Goal: Task Accomplishment & Management: Manage account settings

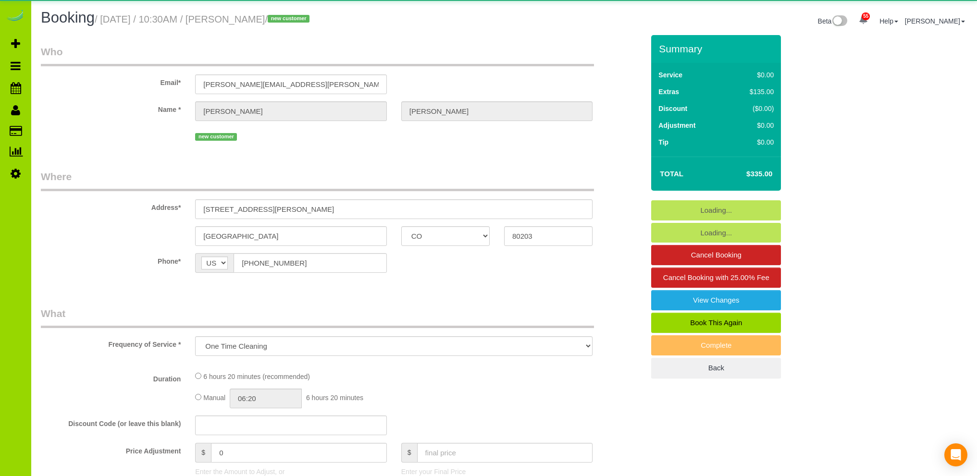
select select "CO"
select select "number:1"
select select "number:11"
select select "object:1142"
select select "spot1"
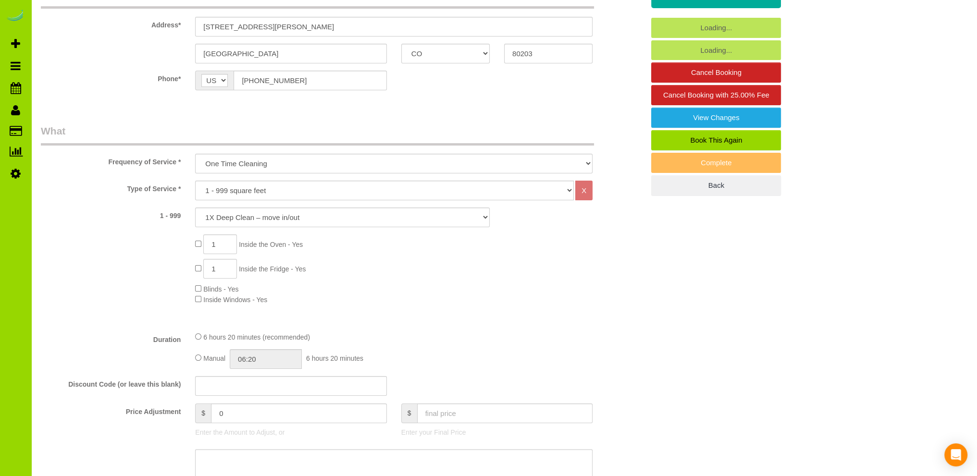
scroll to position [192, 0]
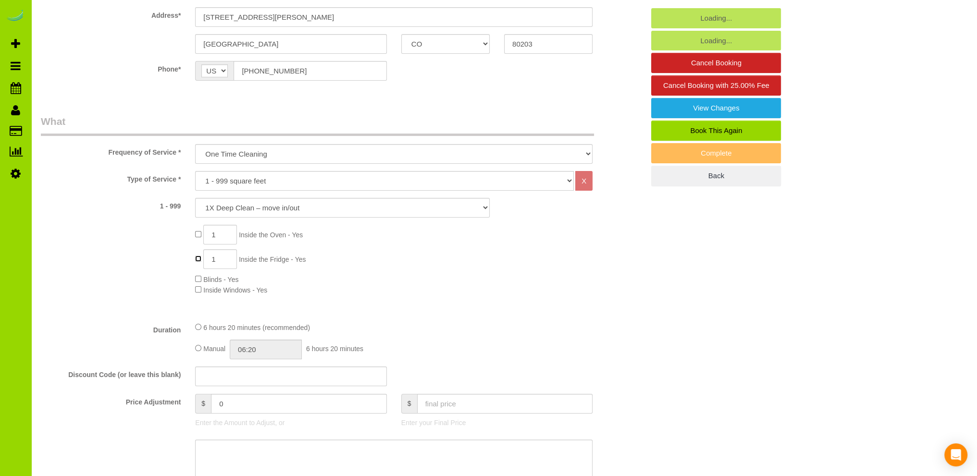
type input "0"
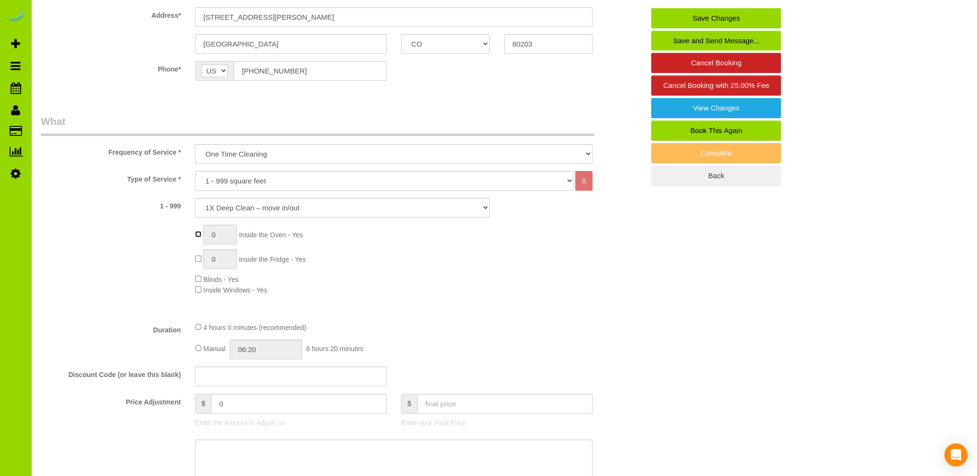
select select "spot6"
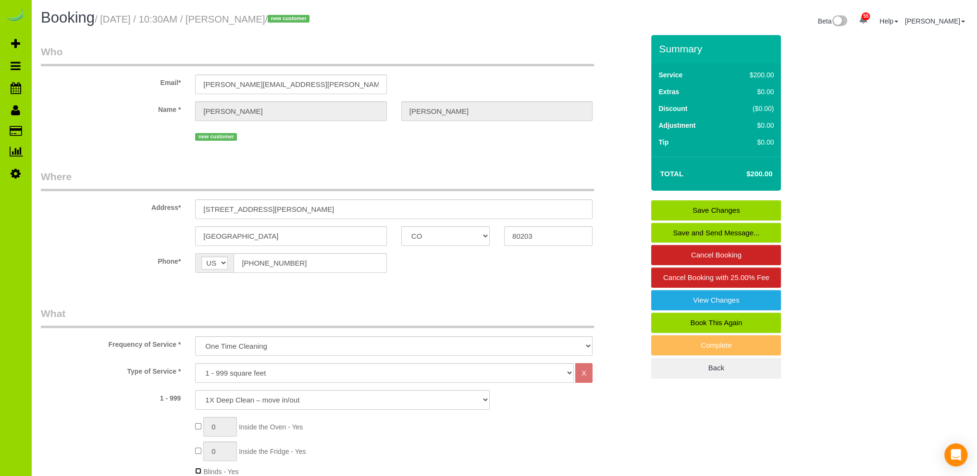
select select "spot11"
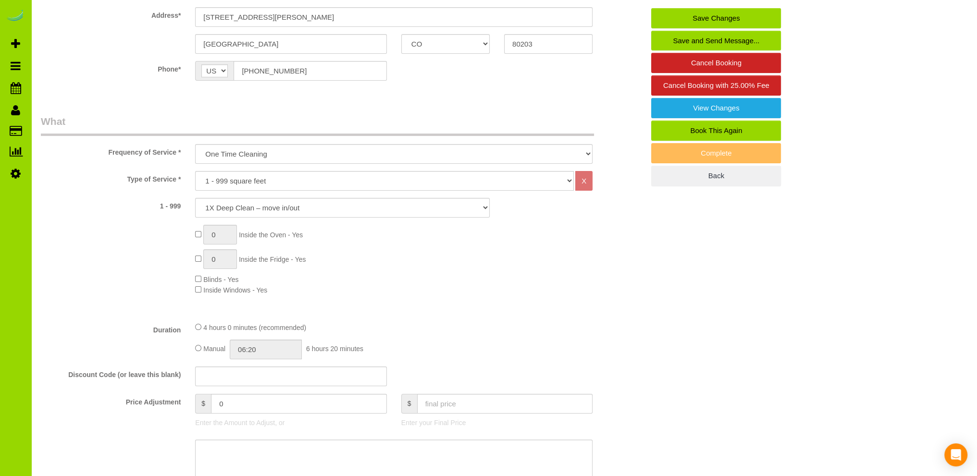
select select "spot16"
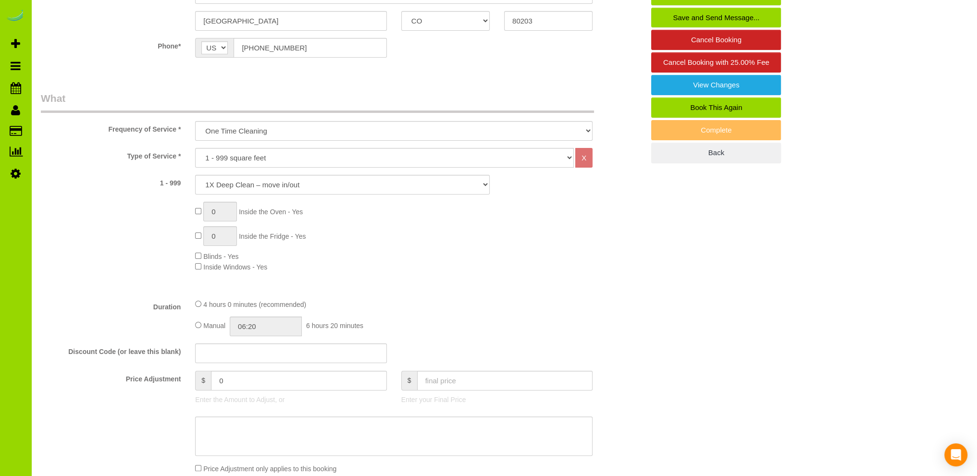
scroll to position [288, 0]
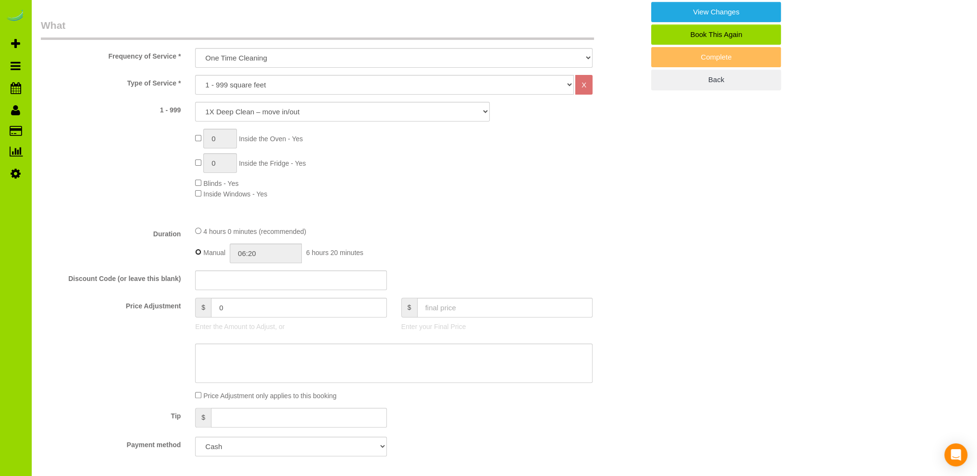
type input "04:00"
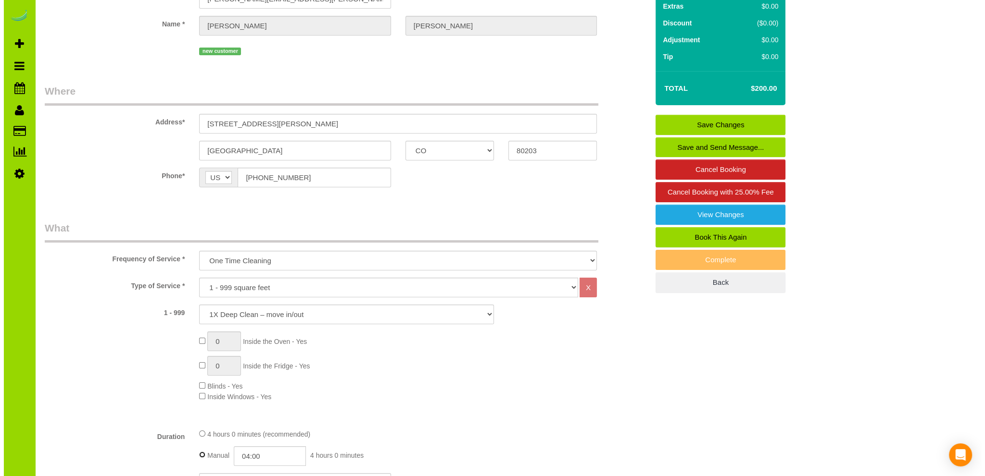
scroll to position [0, 0]
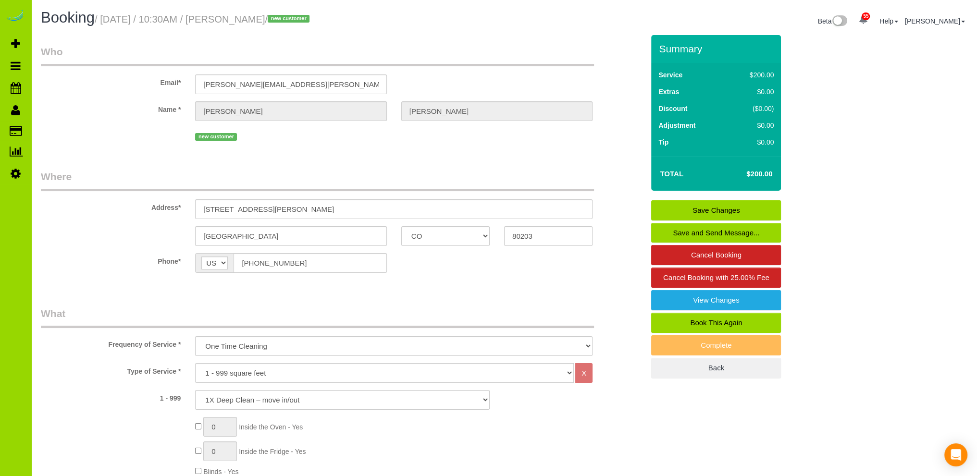
click at [691, 231] on link "Save and Send Message..." at bounding box center [716, 233] width 130 height 20
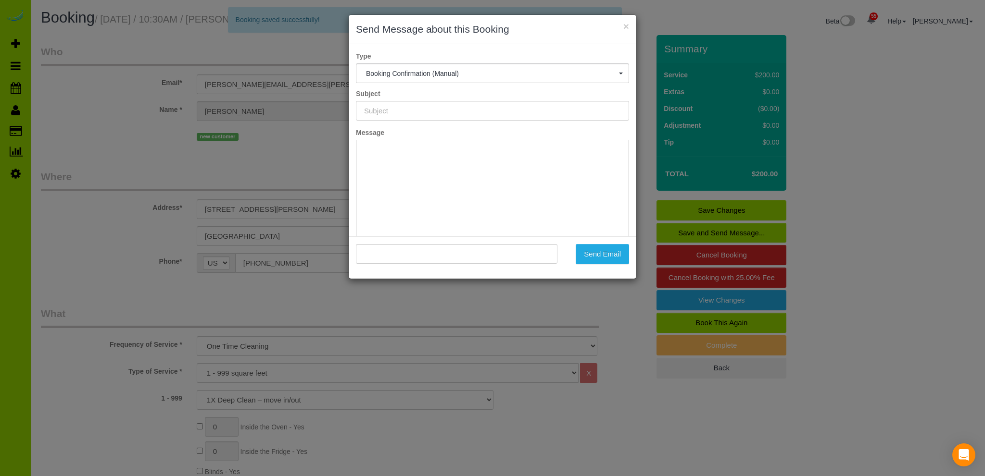
type input "Booking Confirmed - Please add your credit card"
type input ""[PERSON_NAME]" <[PERSON_NAME][EMAIL_ADDRESS][PERSON_NAME][DOMAIN_NAME]>"
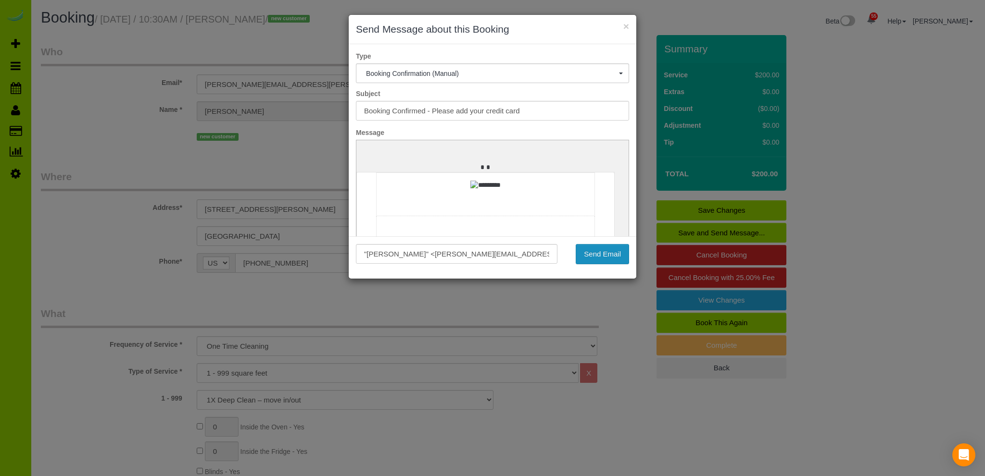
drag, startPoint x: 594, startPoint y: 253, endPoint x: 585, endPoint y: 255, distance: 9.3
click at [594, 253] on button "Send Email" at bounding box center [602, 254] width 53 height 20
